Goal: Navigation & Orientation: Find specific page/section

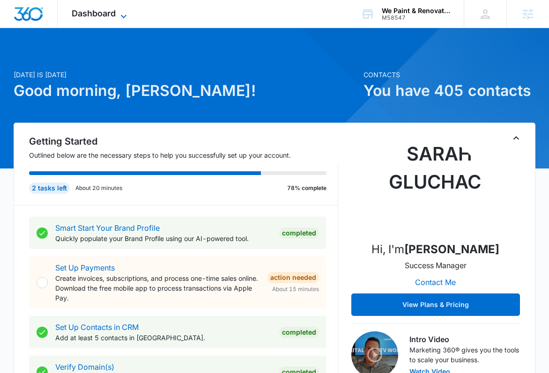
click at [98, 14] on span "Dashboard" at bounding box center [94, 13] width 44 height 10
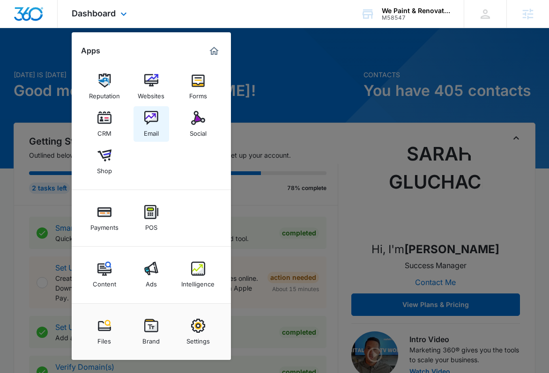
click at [148, 123] on img at bounding box center [151, 118] width 14 height 14
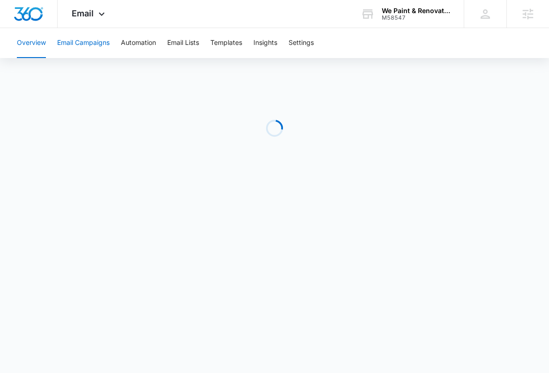
click at [106, 41] on button "Email Campaigns" at bounding box center [83, 43] width 52 height 30
click at [143, 44] on button "Automation" at bounding box center [138, 43] width 35 height 30
